Goal: Information Seeking & Learning: Learn about a topic

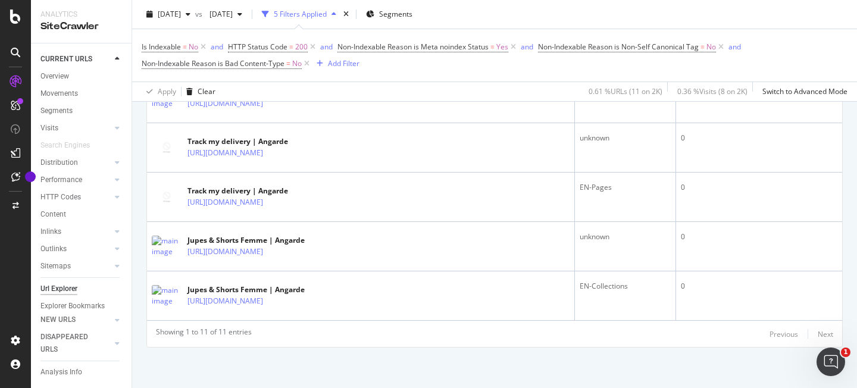
scroll to position [632, 0]
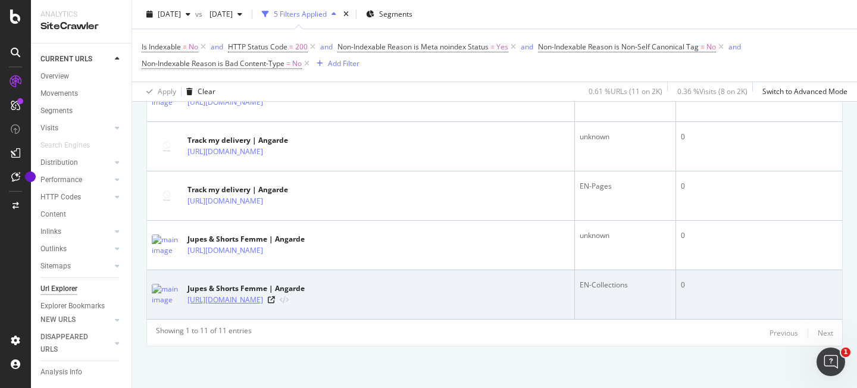
click at [263, 301] on link "https://angarde.fr/en/collections/jupes-shorts-femme" at bounding box center [225, 300] width 76 height 12
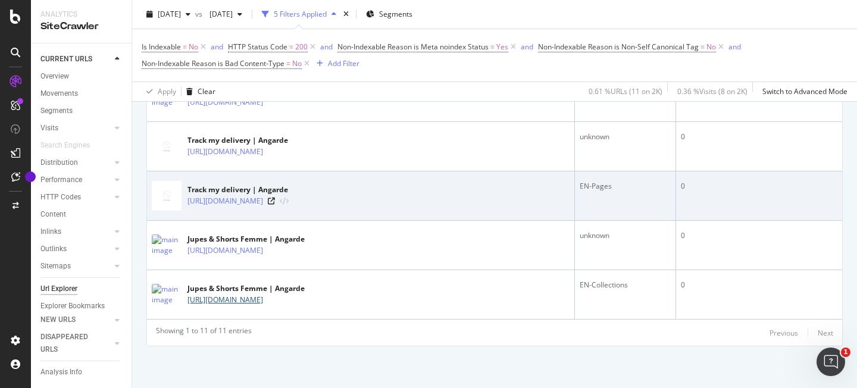
scroll to position [530, 0]
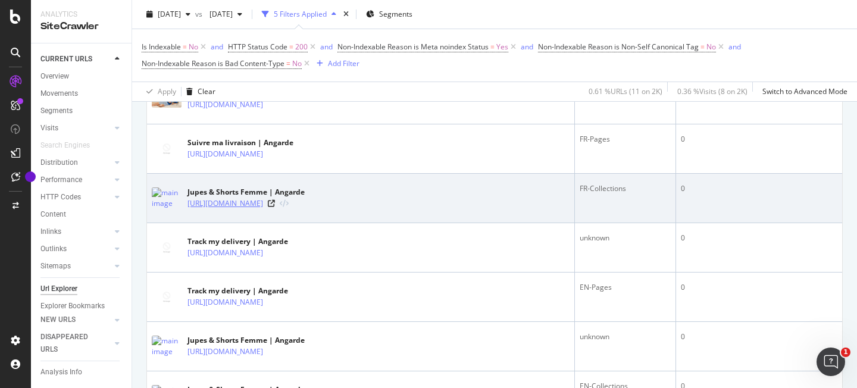
click at [263, 204] on link "https://angarde.fr/collections/jupes-shorts-femme" at bounding box center [225, 204] width 76 height 12
click at [275, 205] on icon at bounding box center [271, 203] width 7 height 7
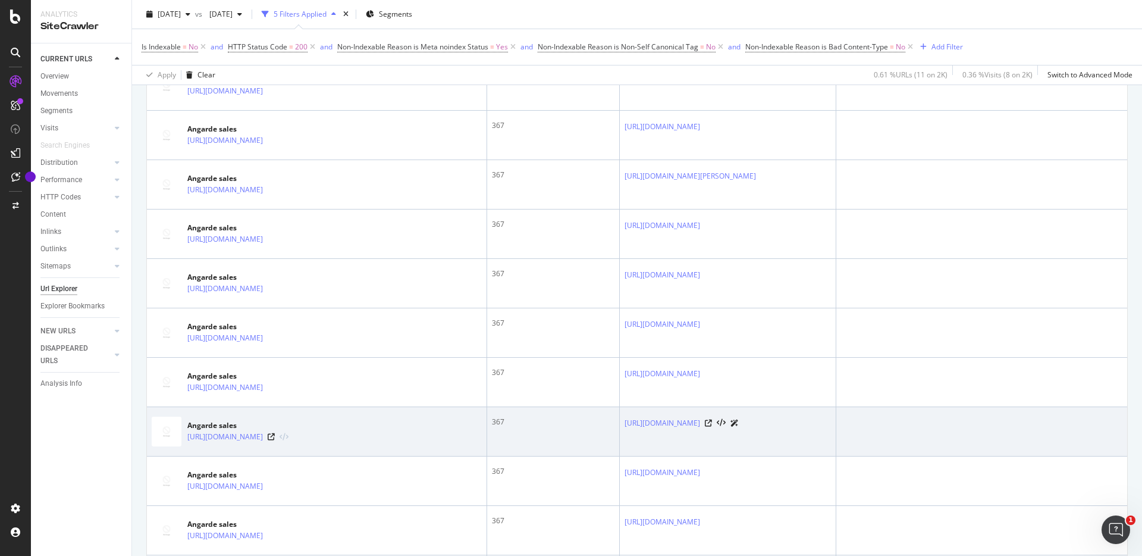
scroll to position [2373, 0]
